Goal: Information Seeking & Learning: Learn about a topic

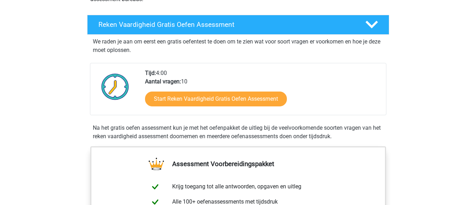
scroll to position [113, 0]
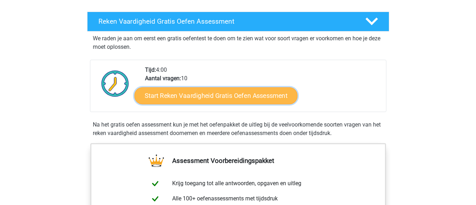
click at [259, 93] on link "Start Reken Vaardigheid Gratis Oefen Assessment" at bounding box center [215, 95] width 163 height 17
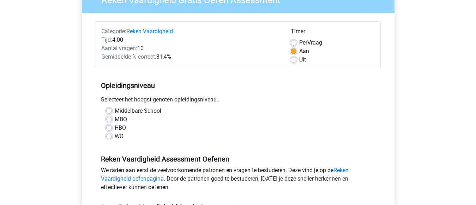
scroll to position [80, 0]
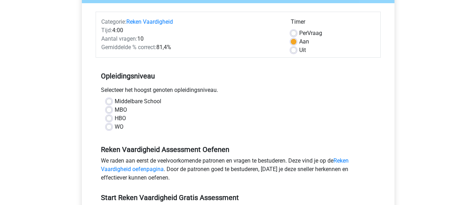
click at [115, 111] on label "MBO" at bounding box center [121, 110] width 12 height 8
click at [108, 111] on input "MBO" at bounding box center [109, 109] width 6 height 7
radio input "true"
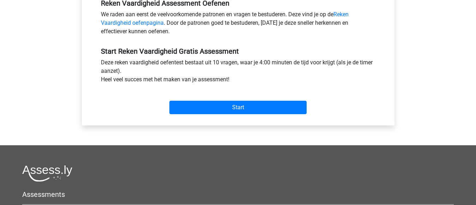
scroll to position [245, 0]
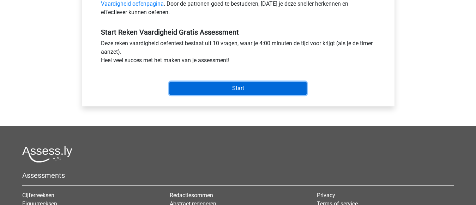
click at [234, 89] on input "Start" at bounding box center [237, 88] width 137 height 13
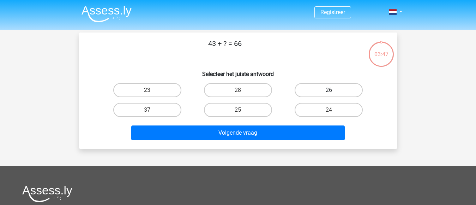
click at [323, 91] on label "26" at bounding box center [329, 90] width 68 height 14
click at [329, 91] on input "26" at bounding box center [331, 92] width 5 height 5
radio input "true"
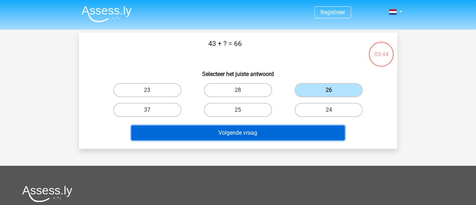
click at [295, 130] on button "Volgende vraag" at bounding box center [238, 132] width 214 height 15
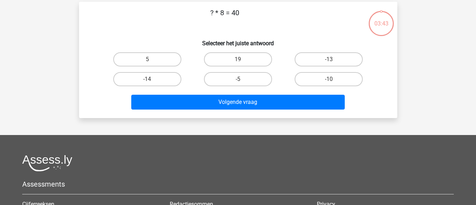
scroll to position [32, 0]
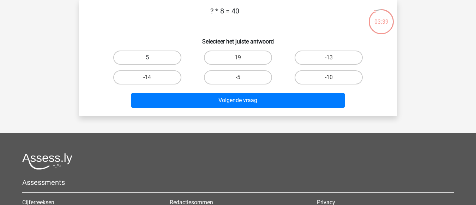
click at [167, 58] on label "5" at bounding box center [147, 57] width 68 height 14
click at [152, 58] on input "5" at bounding box center [149, 60] width 5 height 5
radio input "true"
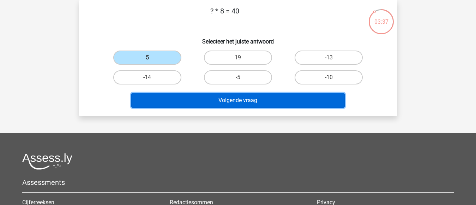
click at [232, 97] on button "Volgende vraag" at bounding box center [238, 100] width 214 height 15
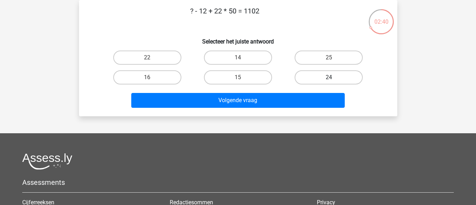
click at [318, 74] on label "24" at bounding box center [329, 77] width 68 height 14
click at [329, 77] on input "24" at bounding box center [331, 79] width 5 height 5
radio input "true"
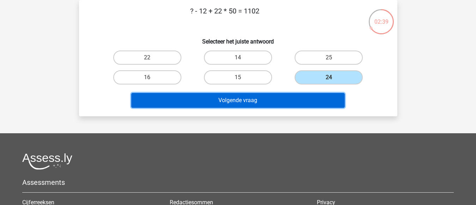
click at [281, 104] on button "Volgende vraag" at bounding box center [238, 100] width 214 height 15
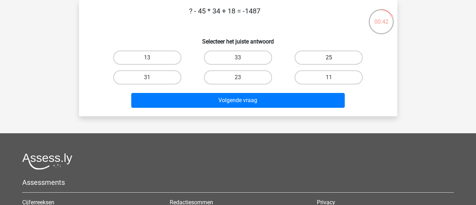
click at [328, 60] on label "25" at bounding box center [329, 57] width 68 height 14
click at [329, 60] on input "25" at bounding box center [331, 60] width 5 height 5
radio input "true"
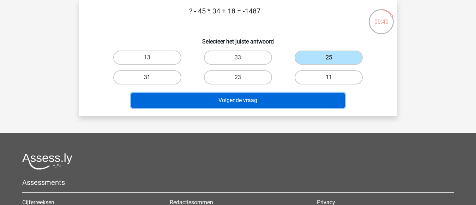
click at [244, 102] on button "Volgende vraag" at bounding box center [238, 100] width 214 height 15
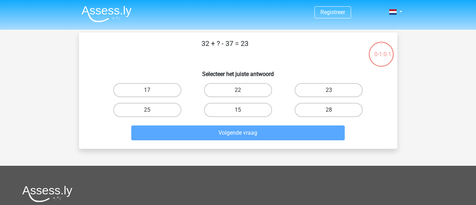
scroll to position [32, 0]
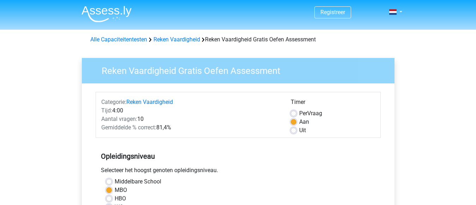
scroll to position [245, 0]
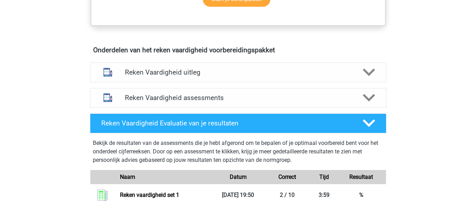
scroll to position [391, 0]
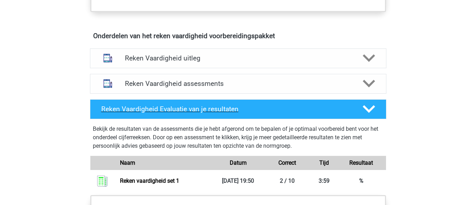
click at [165, 107] on h4 "Reken Vaardigheid Evaluatie van je resultaten" at bounding box center [226, 109] width 250 height 8
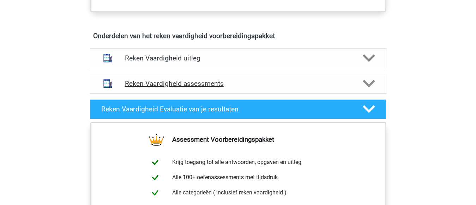
click at [165, 84] on h4 "Reken Vaardigheid assessments" at bounding box center [238, 83] width 227 height 8
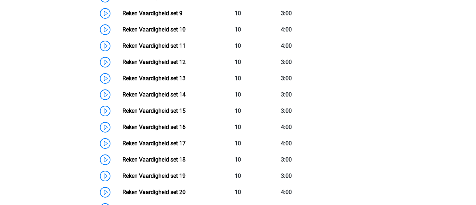
scroll to position [688, 0]
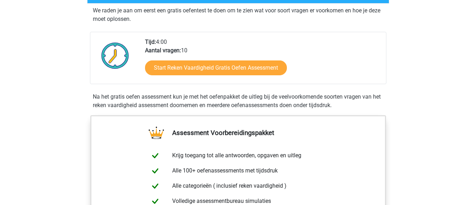
scroll to position [146, 0]
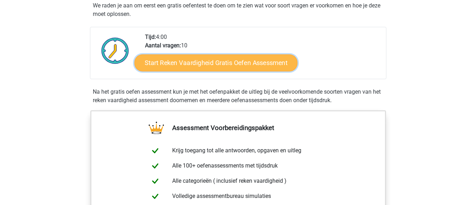
click at [262, 63] on link "Start Reken Vaardigheid Gratis Oefen Assessment" at bounding box center [215, 62] width 163 height 17
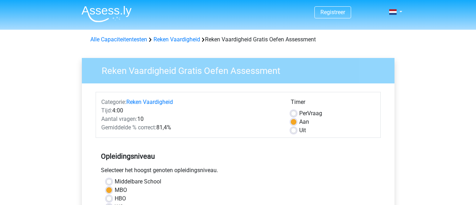
click at [299, 129] on label "Uit" at bounding box center [302, 130] width 7 height 8
click at [294, 129] on input "Uit" at bounding box center [294, 129] width 6 height 7
radio input "true"
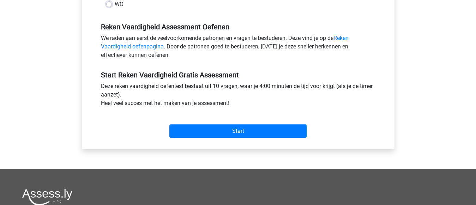
scroll to position [231, 0]
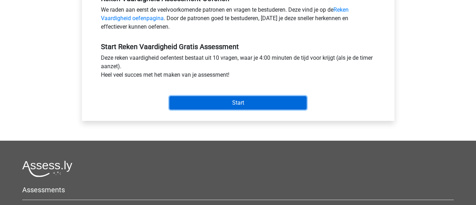
click at [235, 103] on input "Start" at bounding box center [237, 102] width 137 height 13
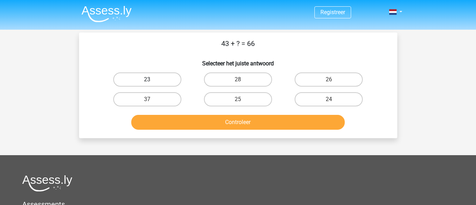
click at [159, 79] on label "23" at bounding box center [147, 79] width 68 height 14
click at [152, 79] on input "23" at bounding box center [149, 81] width 5 height 5
radio input "true"
